Goal: Task Accomplishment & Management: Manage account settings

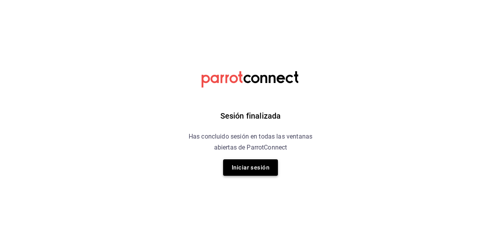
click at [262, 161] on button "Iniciar sesión" at bounding box center [250, 167] width 55 height 16
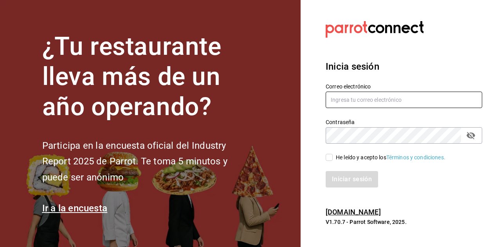
click at [428, 98] on input "text" at bounding box center [403, 100] width 156 height 16
click at [411, 102] on input "text" at bounding box center [403, 100] width 156 height 16
click at [416, 99] on input "text" at bounding box center [403, 100] width 156 height 16
type input "ramiroperazab@hotmail.com"
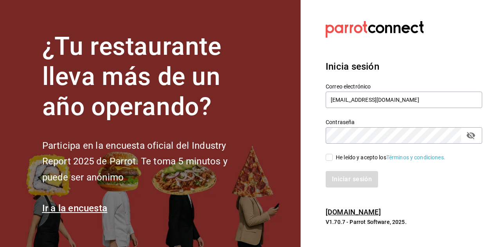
click at [332, 159] on input "He leído y acepto los Términos y condiciones." at bounding box center [328, 157] width 7 height 7
checkbox input "true"
click at [352, 178] on button "Iniciar sesión" at bounding box center [351, 179] width 52 height 16
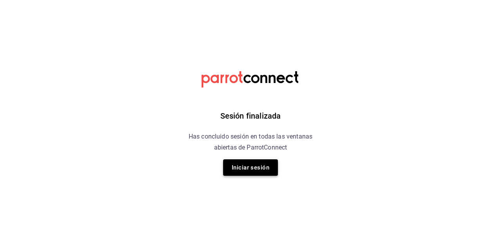
click at [262, 169] on button "Iniciar sesión" at bounding box center [250, 167] width 55 height 16
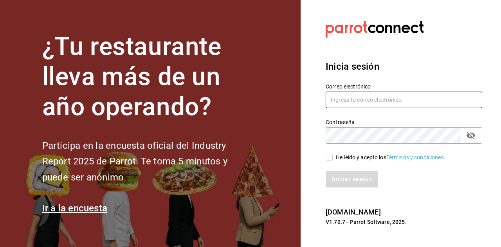
click at [404, 101] on input "text" at bounding box center [403, 100] width 156 height 16
type input "ramiroperazab@hotmail.com"
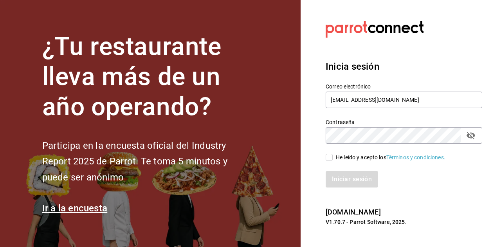
click at [331, 157] on input "He leído y acepto los Términos y condiciones." at bounding box center [328, 157] width 7 height 7
checkbox input "true"
click at [345, 183] on button "Iniciar sesión" at bounding box center [351, 179] width 52 height 16
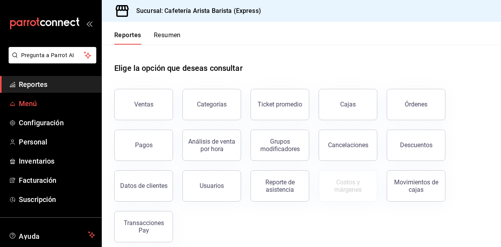
click at [50, 101] on span "Menú" at bounding box center [57, 103] width 76 height 11
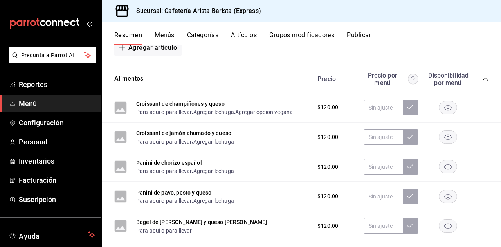
scroll to position [508, 0]
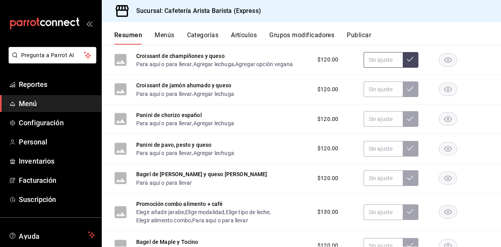
click at [370, 65] on input "text" at bounding box center [382, 60] width 39 height 16
type input "$130.00"
click at [402, 63] on button at bounding box center [410, 60] width 16 height 16
click at [381, 92] on input "text" at bounding box center [382, 89] width 39 height 16
type input "$130.00"
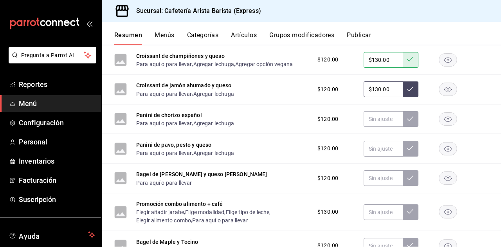
click at [407, 92] on icon at bounding box center [410, 89] width 6 height 6
click at [378, 121] on input "text" at bounding box center [382, 119] width 39 height 16
type input "$130.00"
click at [407, 117] on icon at bounding box center [410, 118] width 6 height 6
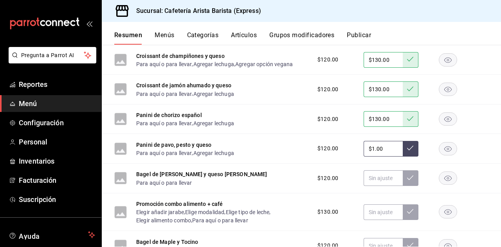
click at [374, 153] on input "$1.00" at bounding box center [382, 149] width 39 height 16
type input "$130.00"
click at [403, 153] on button at bounding box center [410, 149] width 16 height 16
click at [377, 183] on input "text" at bounding box center [382, 178] width 39 height 16
type input "$130.00"
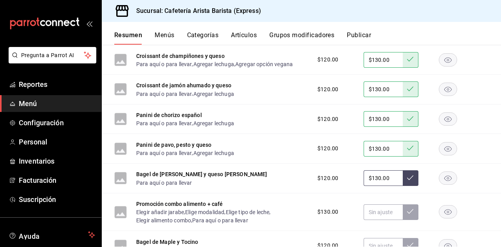
click at [407, 178] on icon at bounding box center [410, 177] width 6 height 5
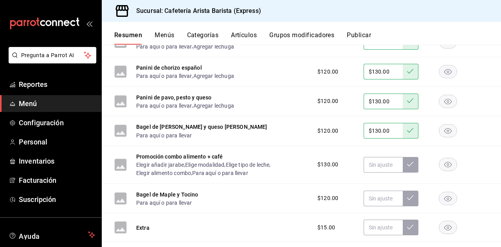
scroll to position [556, 0]
click at [378, 168] on input "text" at bounding box center [382, 164] width 39 height 16
type input "$145.00"
click at [405, 170] on button at bounding box center [410, 164] width 16 height 16
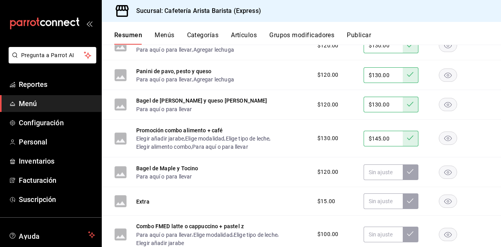
scroll to position [582, 0]
click at [384, 174] on input "text" at bounding box center [382, 172] width 39 height 16
type input "$130.00"
click at [407, 174] on icon at bounding box center [410, 171] width 6 height 6
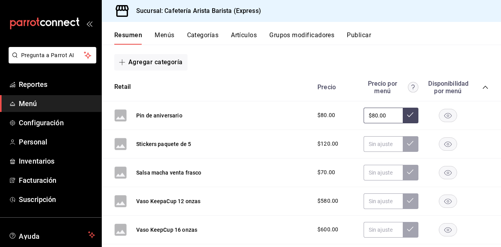
scroll to position [0, 0]
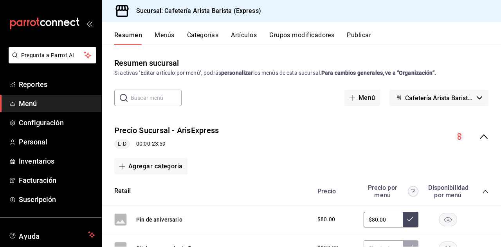
click at [363, 42] on button "Publicar" at bounding box center [359, 37] width 24 height 13
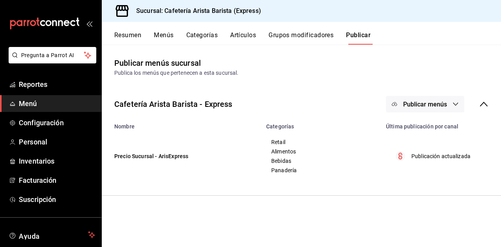
click at [428, 111] on button "Publicar menús" at bounding box center [425, 104] width 78 height 16
click at [426, 129] on span "Punto de venta" at bounding box center [436, 130] width 38 height 8
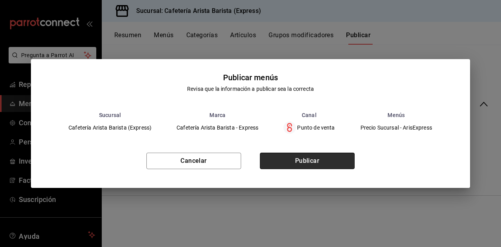
click at [336, 162] on button "Publicar" at bounding box center [307, 161] width 95 height 16
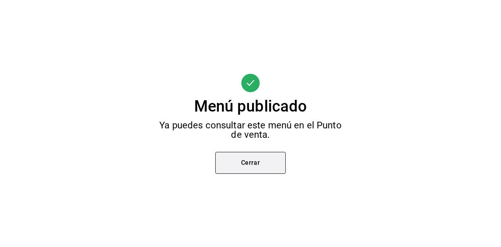
click at [232, 163] on button "Cerrar" at bounding box center [250, 163] width 70 height 22
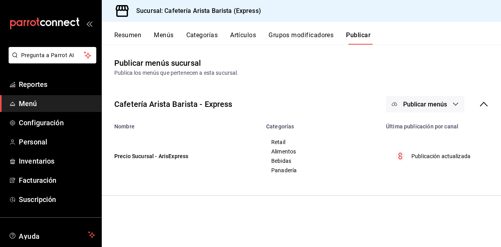
click at [134, 41] on button "Resumen" at bounding box center [127, 37] width 27 height 13
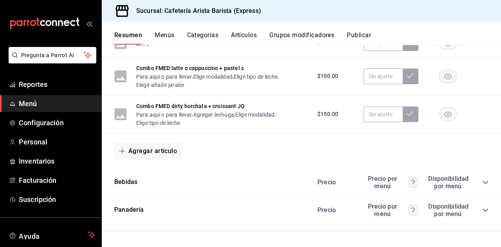
scroll to position [744, 0]
click at [194, 212] on div "Panadería [PERSON_NAME] por menú Disponibilidad por menú" at bounding box center [301, 210] width 399 height 28
click at [482, 212] on div "Panadería [PERSON_NAME] por menú Disponibilidad por menú" at bounding box center [301, 210] width 399 height 28
click at [482, 210] on icon "collapse-category-row" at bounding box center [484, 209] width 5 height 3
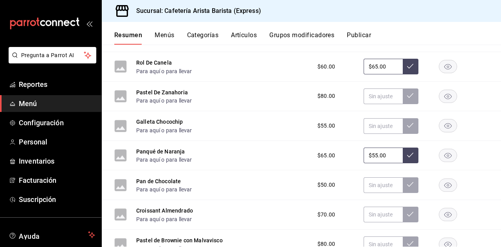
scroll to position [972, 0]
click at [370, 160] on input "$55.00" at bounding box center [382, 155] width 39 height 16
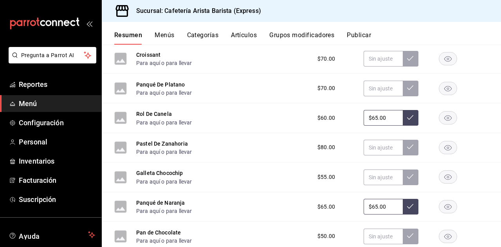
scroll to position [920, 0]
type input "$65.00"
click at [407, 209] on icon at bounding box center [410, 206] width 6 height 6
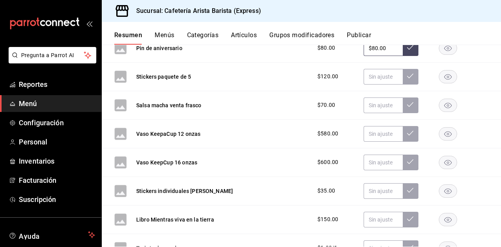
scroll to position [136, 0]
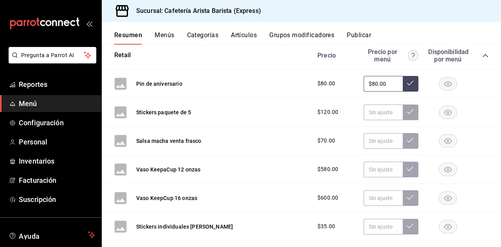
drag, startPoint x: 359, startPoint y: 28, endPoint x: 356, endPoint y: 35, distance: 7.6
click at [356, 35] on div "Resumen Menús Categorías Artículos Grupos modificadores Publicar" at bounding box center [301, 33] width 399 height 23
click at [356, 35] on button "Publicar" at bounding box center [359, 37] width 24 height 13
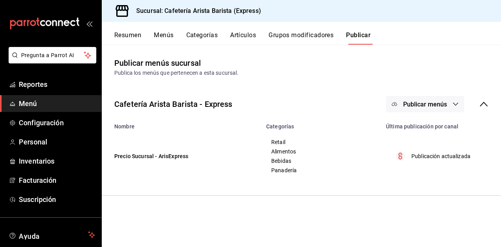
click at [422, 104] on span "Publicar menús" at bounding box center [425, 104] width 44 height 7
click at [415, 126] on div at bounding box center [406, 129] width 22 height 13
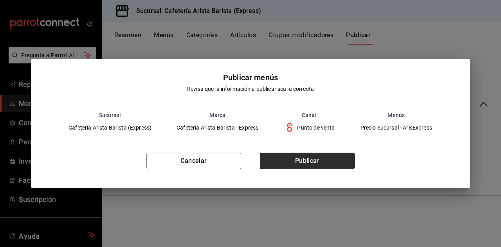
click at [339, 156] on button "Publicar" at bounding box center [307, 161] width 95 height 16
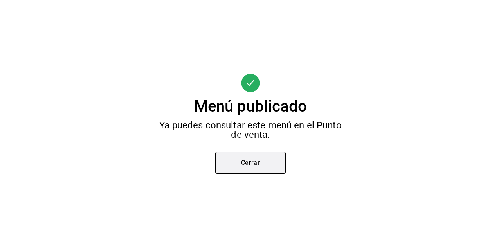
click at [245, 158] on button "Cerrar" at bounding box center [250, 163] width 70 height 22
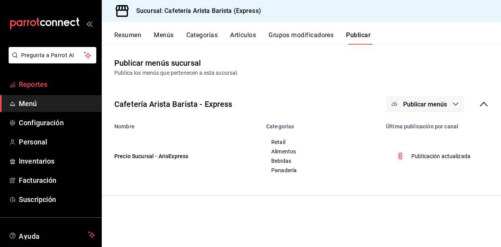
click at [57, 78] on link "Reportes" at bounding box center [50, 84] width 101 height 17
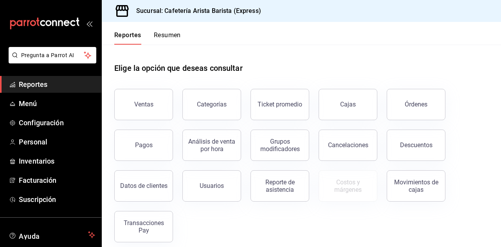
click at [167, 36] on button "Resumen" at bounding box center [167, 37] width 27 height 13
